Goal: Register for event/course

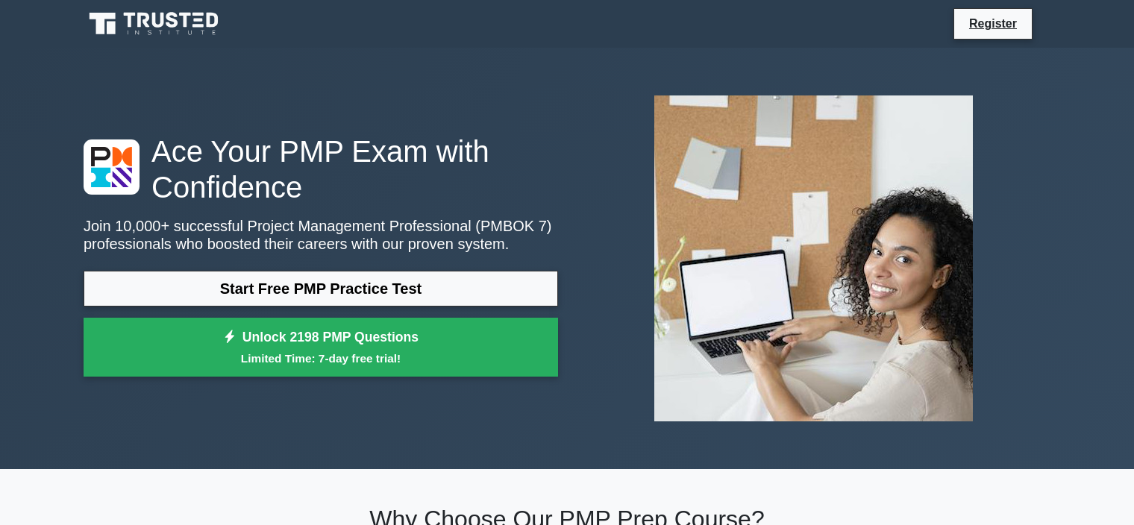
scroll to position [134, 0]
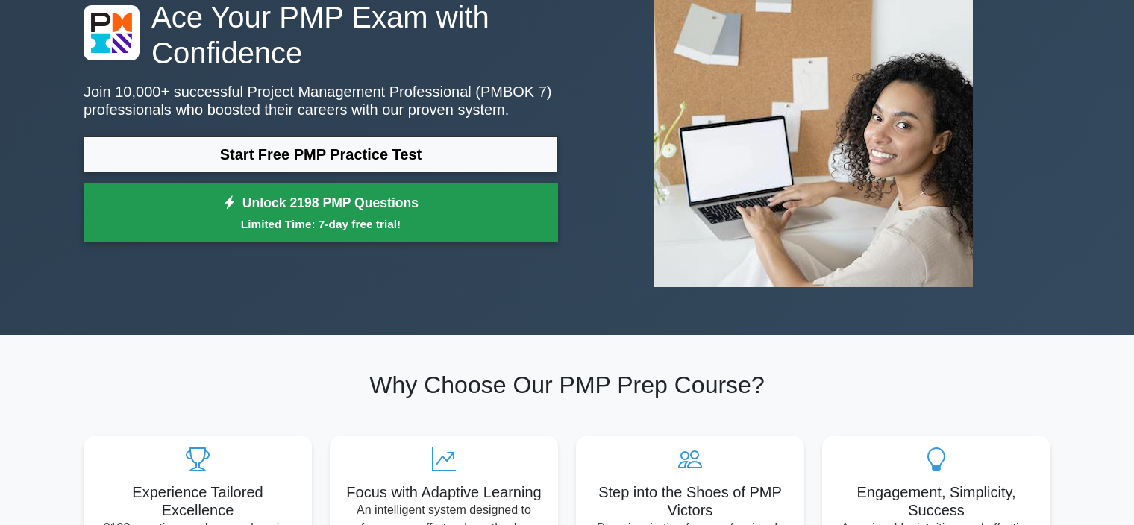
click at [495, 207] on link "Unlock 2198 PMP Questions Limited Time: 7-day free trial!" at bounding box center [321, 214] width 475 height 60
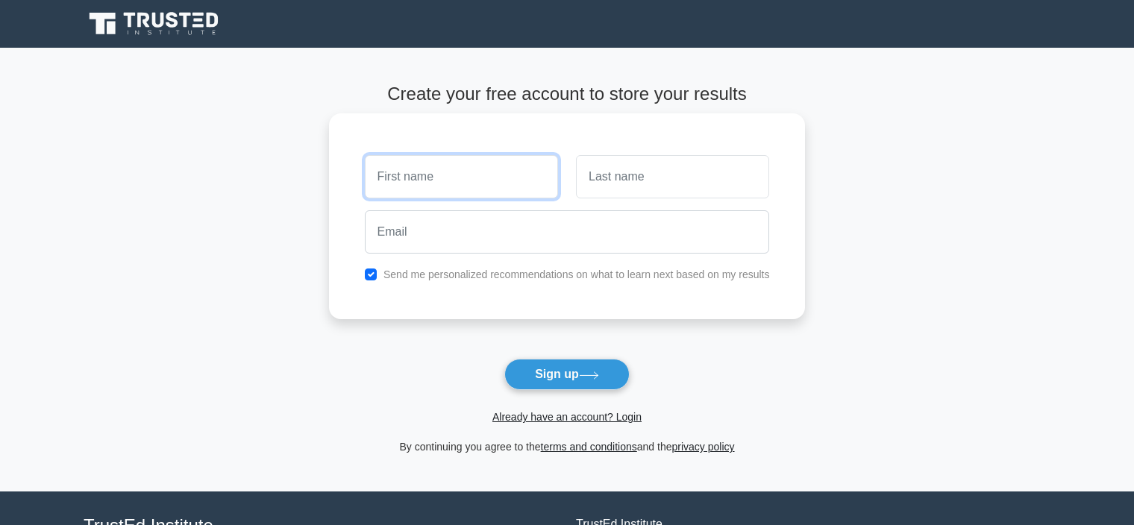
click at [457, 177] on input "text" at bounding box center [461, 176] width 193 height 43
type input "NIpuna"
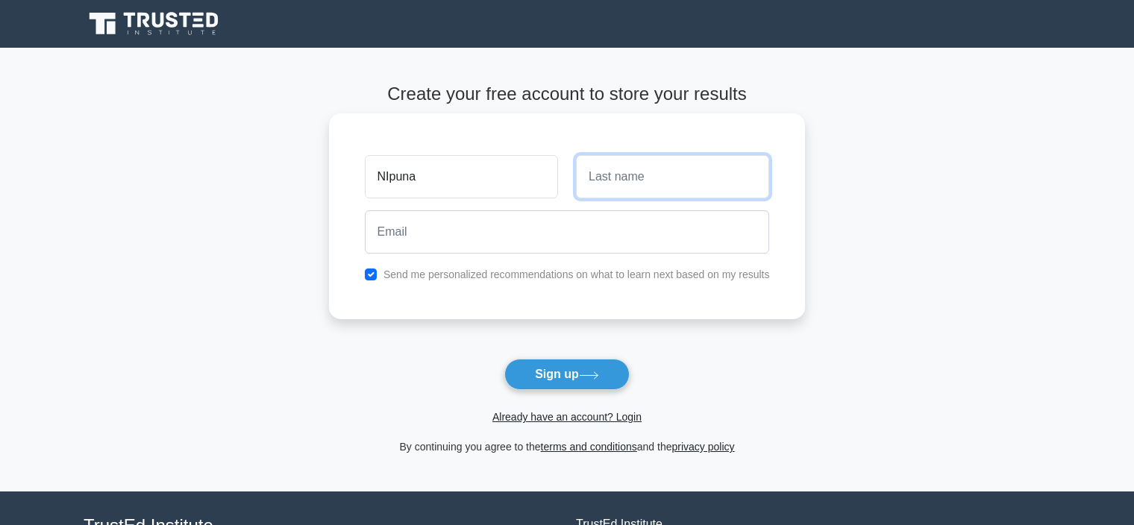
click at [625, 187] on input "text" at bounding box center [672, 176] width 193 height 43
type input "Wimalagunarathna"
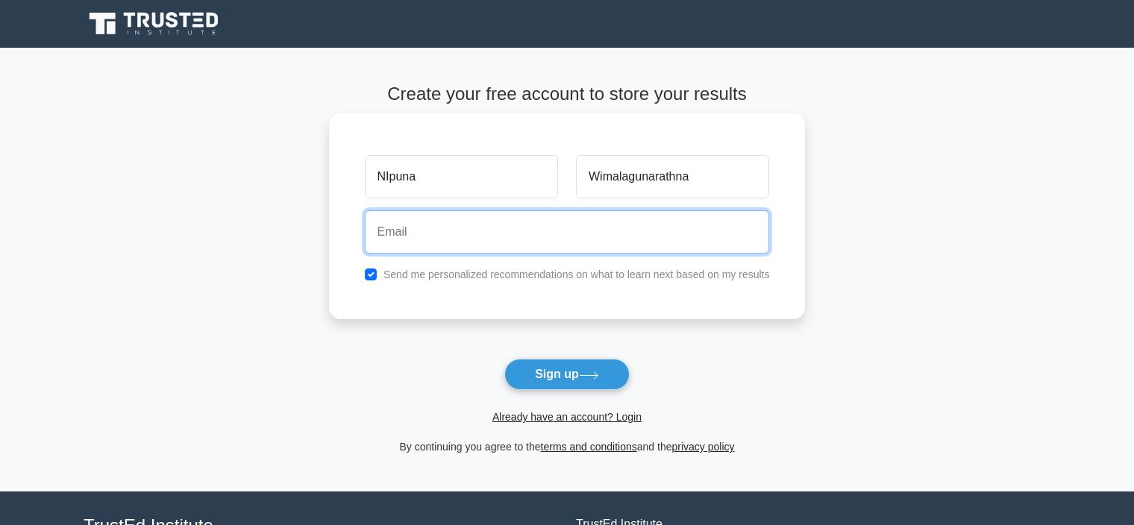
click at [652, 230] on input "email" at bounding box center [567, 231] width 405 height 43
type input "[EMAIL_ADDRESS][DOMAIN_NAME]"
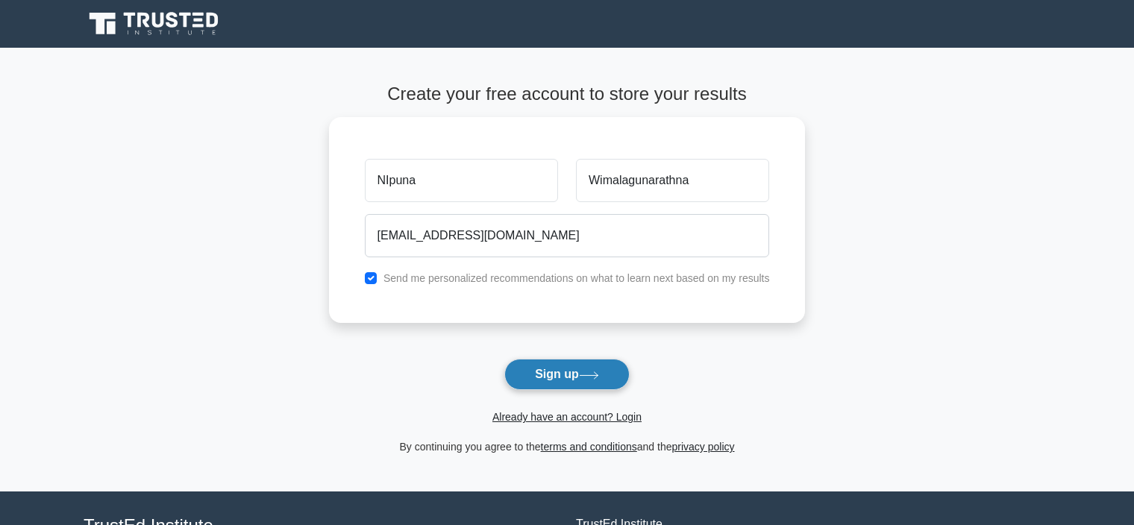
click at [561, 384] on button "Sign up" at bounding box center [566, 374] width 125 height 31
